Goal: Communication & Community: Participate in discussion

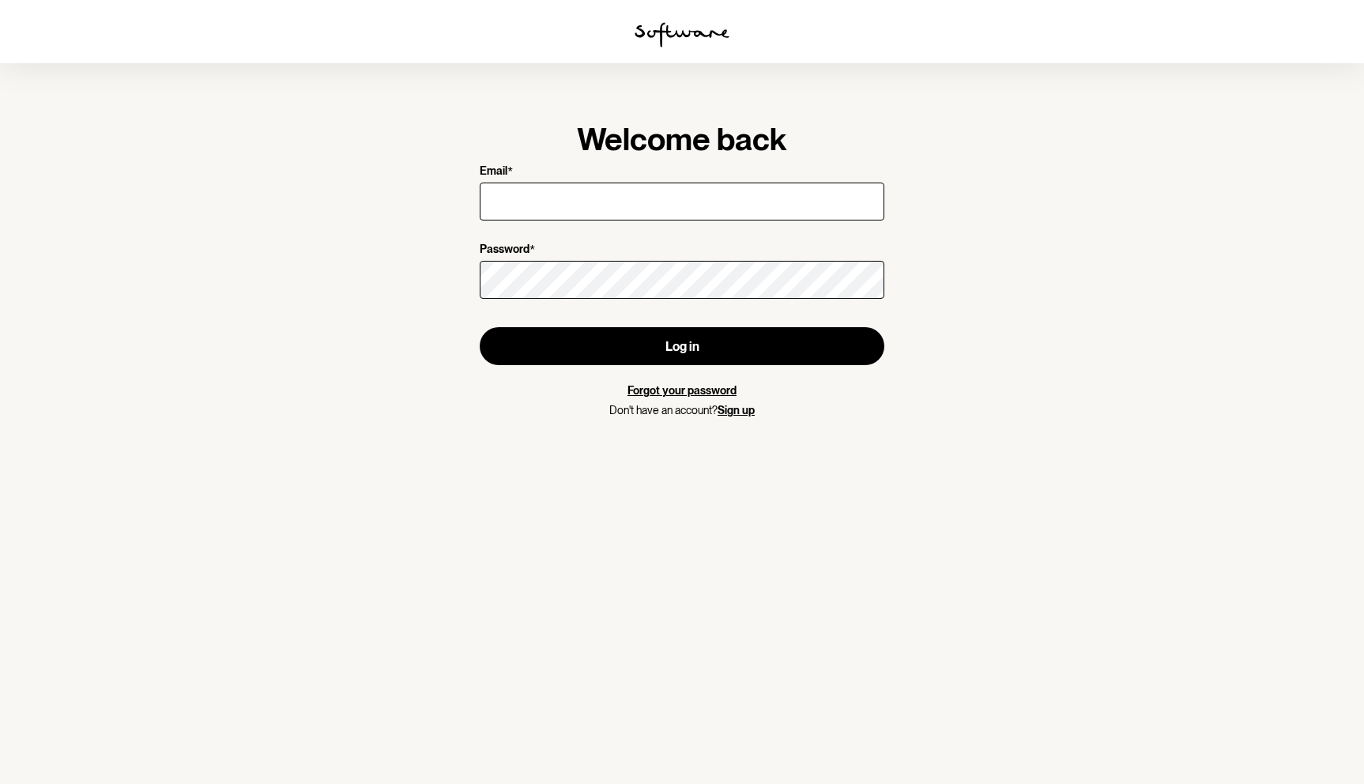
click at [550, 200] on input "Email *" at bounding box center [682, 202] width 405 height 38
type input "[EMAIL_ADDRESS][DOMAIN_NAME]"
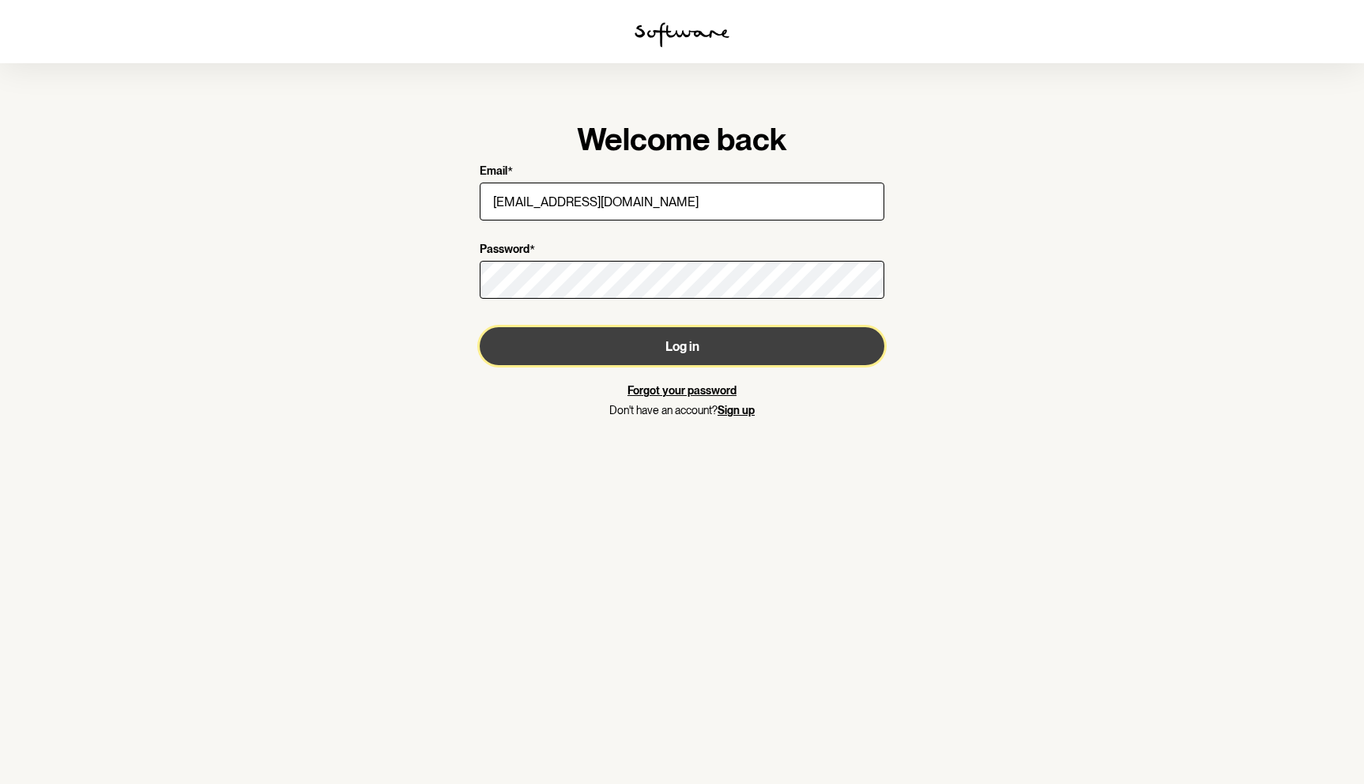
click at [702, 336] on button "Log in" at bounding box center [682, 346] width 405 height 38
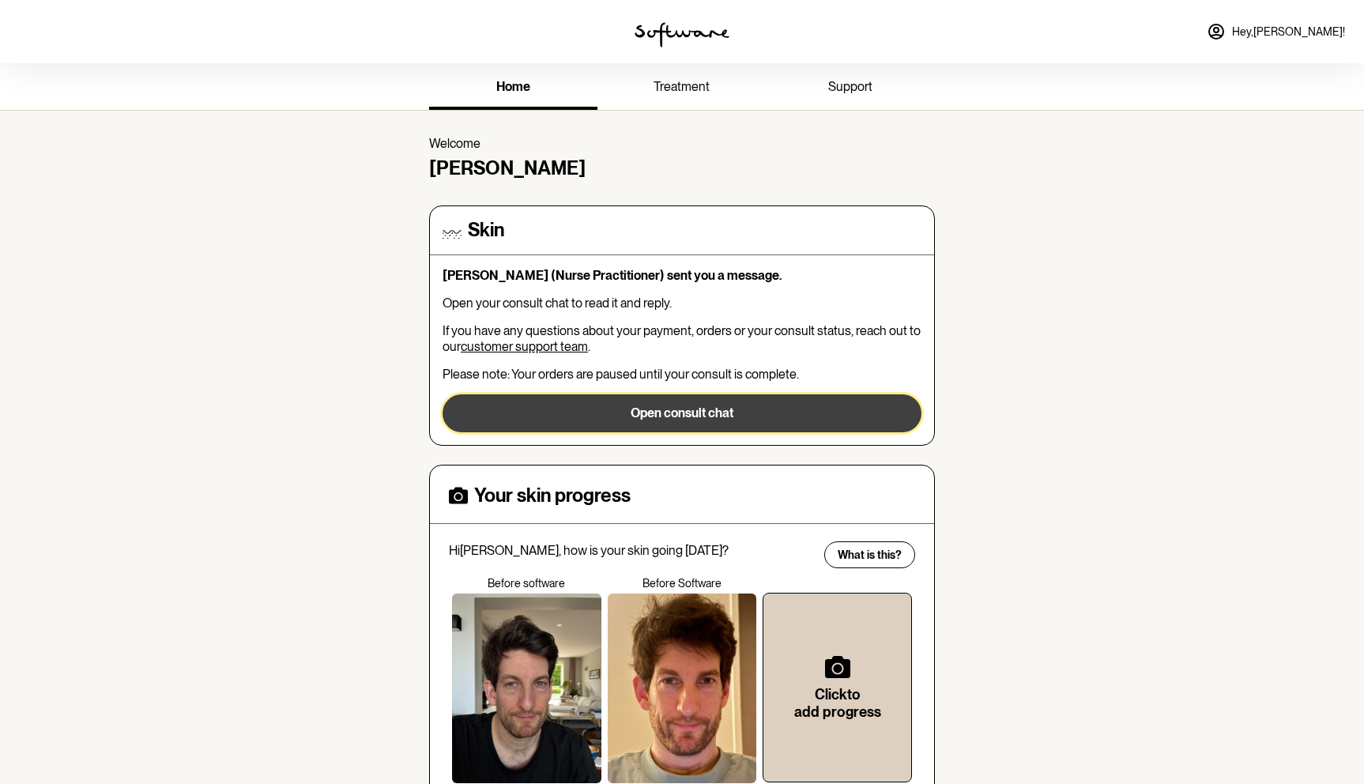
click at [701, 405] on button "Open consult chat" at bounding box center [682, 413] width 479 height 38
